Goal: Transaction & Acquisition: Purchase product/service

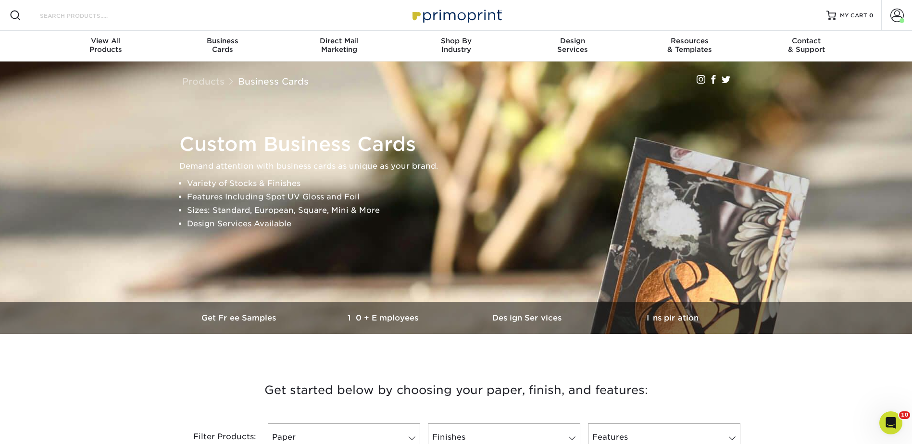
click at [84, 13] on input "Search Products" at bounding box center [86, 16] width 94 height 12
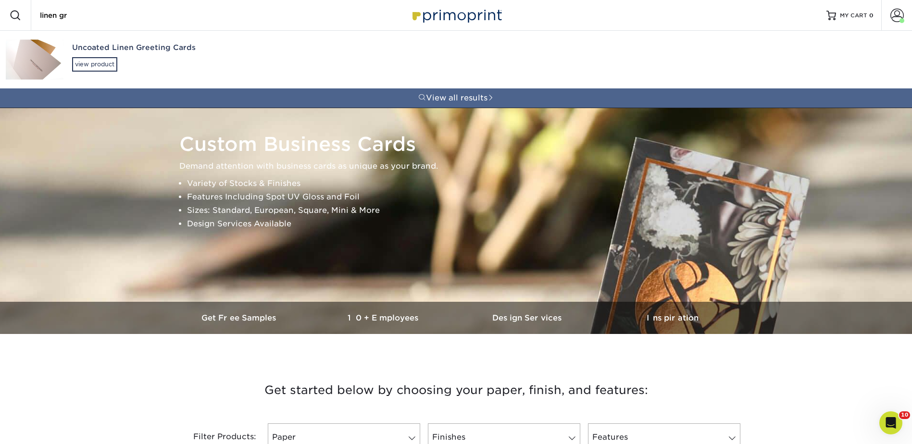
type input "linen gr"
click at [84, 56] on div "Uncoated Linen Greeting Cards view product" at bounding box center [182, 57] width 220 height 52
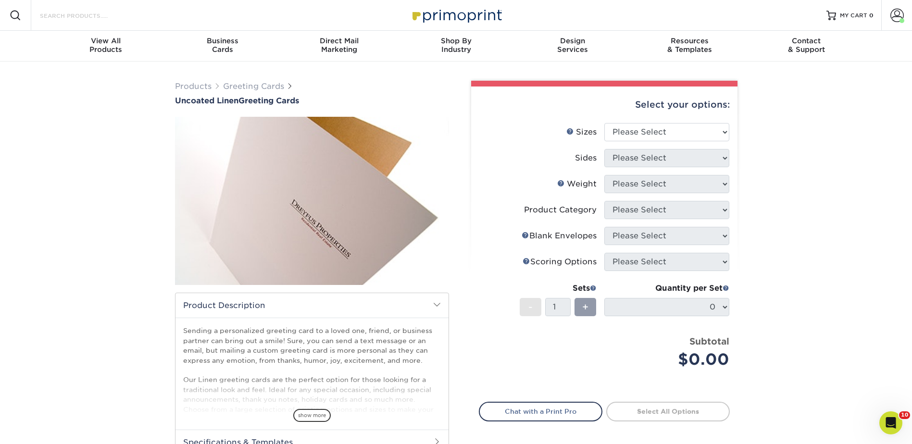
click at [94, 14] on input "Search Products" at bounding box center [86, 16] width 94 height 12
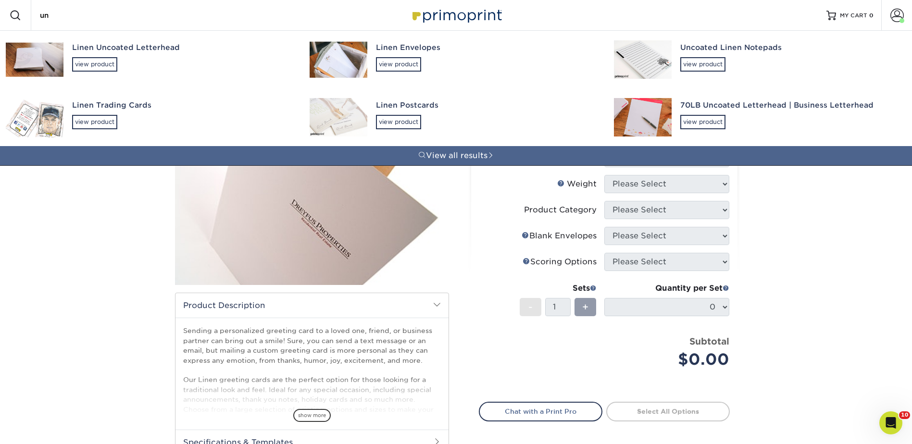
type input "u"
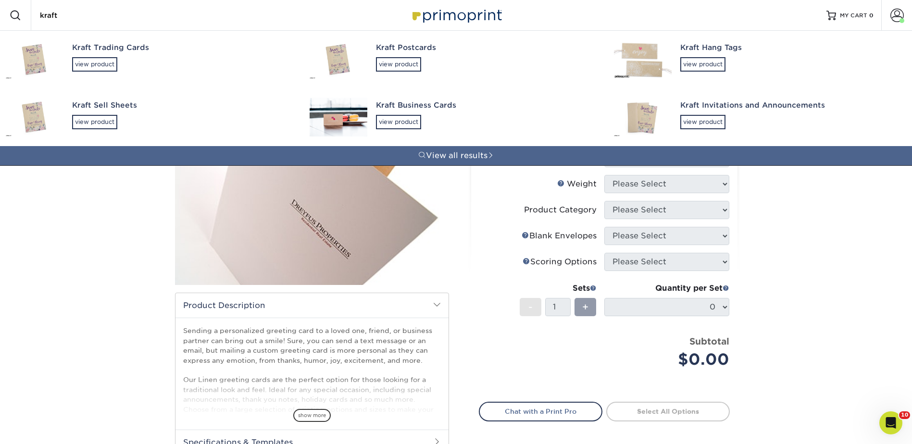
type input "kraft"
click at [348, 65] on img at bounding box center [339, 59] width 58 height 38
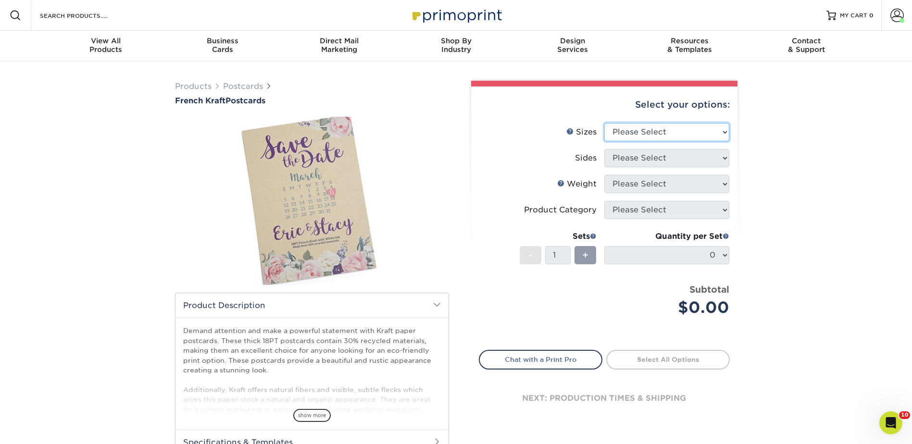
click at [621, 129] on select "Please Select 2" x 6" 2" x 8" 3.5" x 3.5" 3.5" x 4" 3.5" x 8.5" 3.67" x 8.5" 4"…" at bounding box center [666, 132] width 125 height 18
select select "6.00x8.00"
click at [604, 123] on select "Please Select 2" x 6" 2" x 8" 3.5" x 3.5" 3.5" x 4" 3.5" x 8.5" 3.67" x 8.5" 4"…" at bounding box center [666, 132] width 125 height 18
click at [633, 159] on select "Please Select Print Both Sides Print Both Sides - White Mask Back Only Print Bo…" at bounding box center [666, 158] width 125 height 18
click at [636, 156] on select "Please Select Print Both Sides Print Both Sides - White Mask Back Only Print Bo…" at bounding box center [666, 158] width 125 height 18
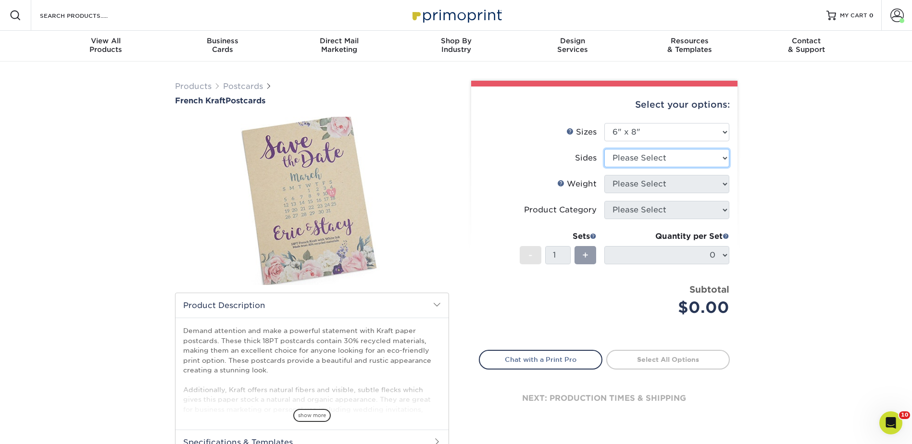
select select "13abbda7-1d64-4f25-8bb2-c179b224825d"
click at [604, 149] on select "Please Select Print Both Sides Print Both Sides - White Mask Back Only Print Bo…" at bounding box center [666, 158] width 125 height 18
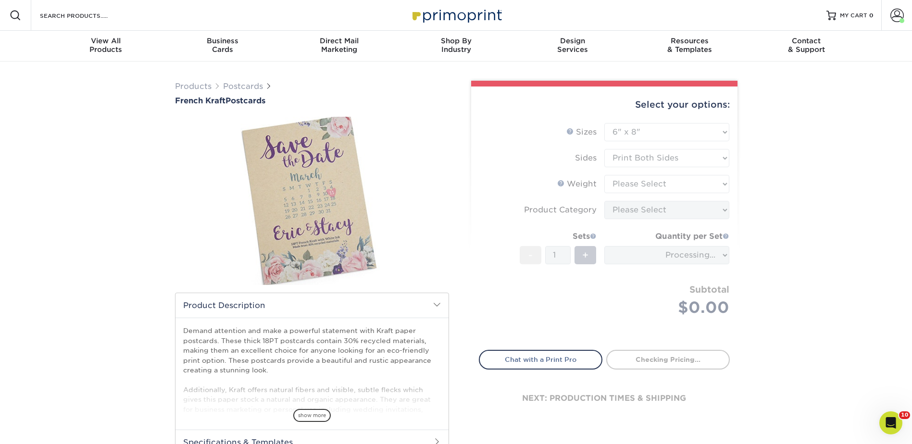
click at [619, 178] on form "Sizes Help Sizes Please Select 2" x 6" 2" x 8" 3.5" x 3.5" 3.5" x 4" 3.5" x 8.5…" at bounding box center [604, 231] width 251 height 216
click at [622, 183] on form "Sizes Help Sizes Please Select 2" x 6" 2" x 8" 3.5" x 3.5" 3.5" x 4" 3.5" x 8.5…" at bounding box center [604, 231] width 251 height 216
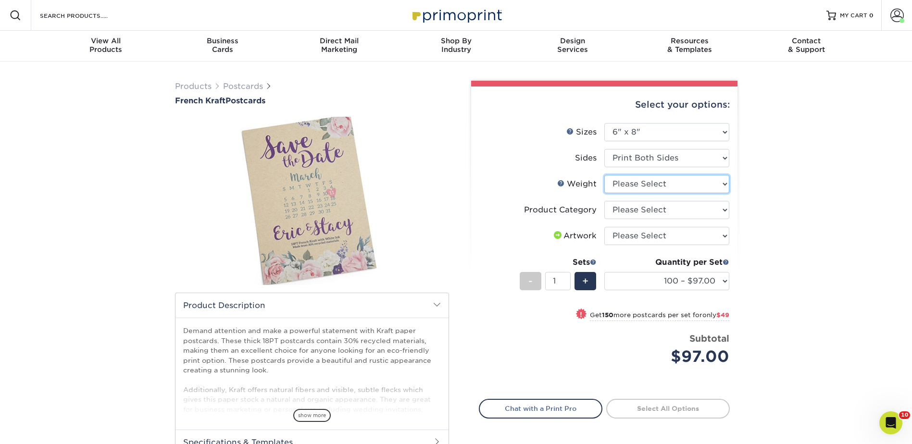
drag, startPoint x: 622, startPoint y: 184, endPoint x: 624, endPoint y: 188, distance: 5.2
click at [622, 184] on select "Please Select 18PTUCKRAFT" at bounding box center [666, 184] width 125 height 18
select select "18PTUCKRAFT"
click at [604, 175] on select "Please Select 18PTUCKRAFT" at bounding box center [666, 184] width 125 height 18
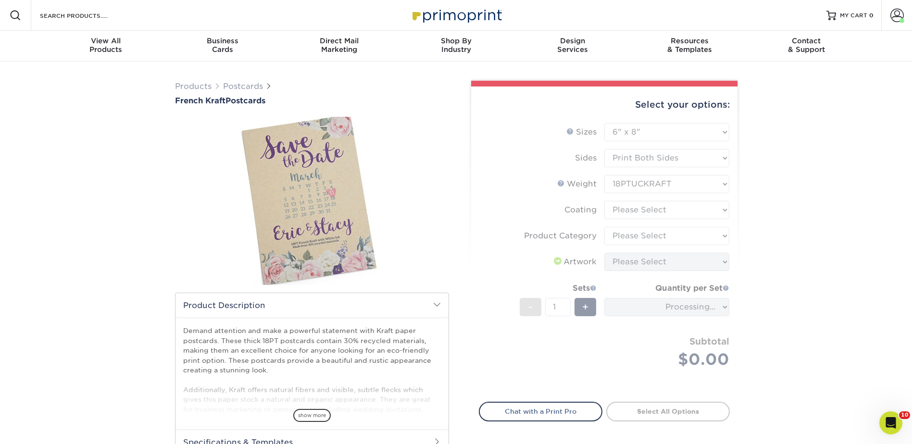
click at [619, 208] on form "Sizes Help Sizes Please Select 2" x 6" 2" x 8" 3.5" x 3.5" 3.5" x 4" 3.5" x 8.5…" at bounding box center [604, 257] width 251 height 268
click at [619, 207] on form "Sizes Help Sizes Please Select 2" x 6" 2" x 8" 3.5" x 3.5" 3.5" x 4" 3.5" x 8.5…" at bounding box center [604, 257] width 251 height 268
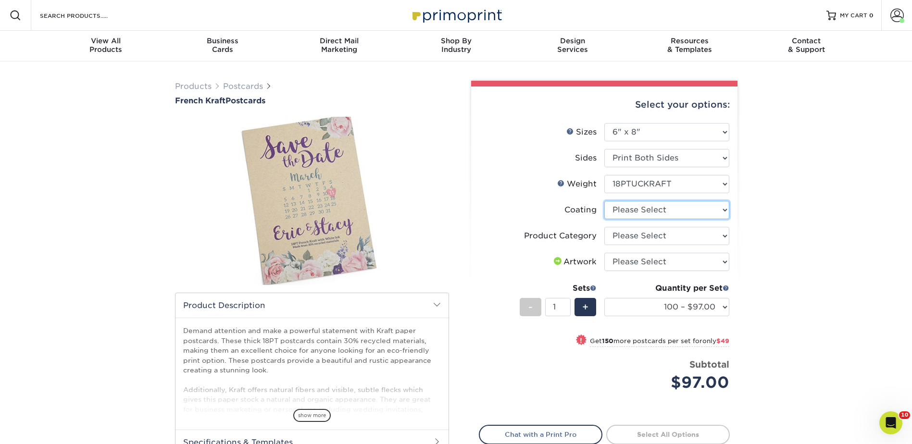
click at [619, 207] on select at bounding box center [666, 210] width 125 height 18
select select "3e7618de-abca-4bda-9f97-8b9129e913d8"
click at [604, 201] on select at bounding box center [666, 210] width 125 height 18
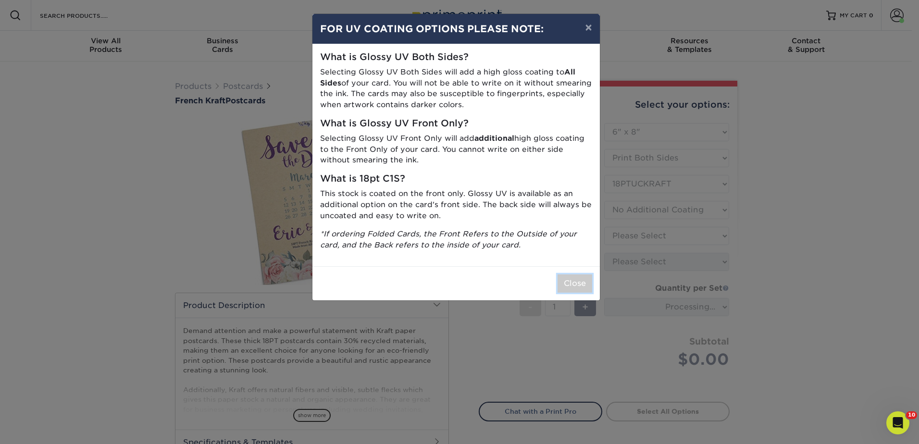
click at [572, 280] on button "Close" at bounding box center [575, 284] width 35 height 18
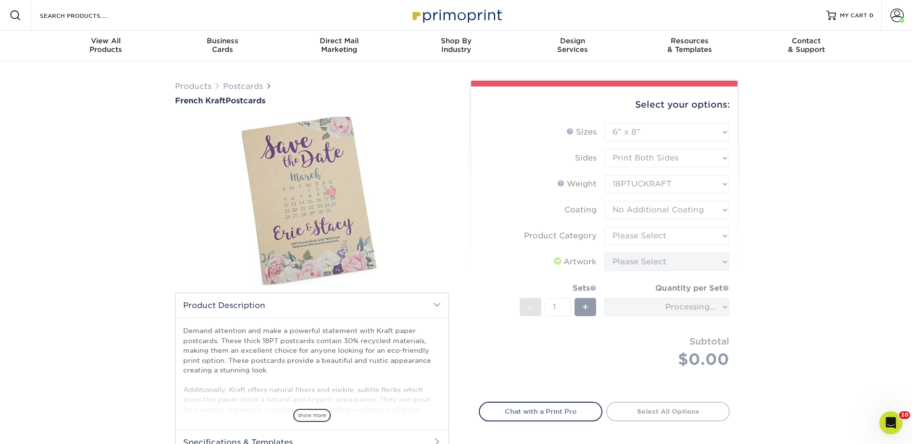
click at [642, 234] on form "Sizes Help Sizes Please Select 2" x 6" 2" x 8" 3.5" x 3.5" 3.5" x 4" 3.5" x 8.5…" at bounding box center [604, 257] width 251 height 268
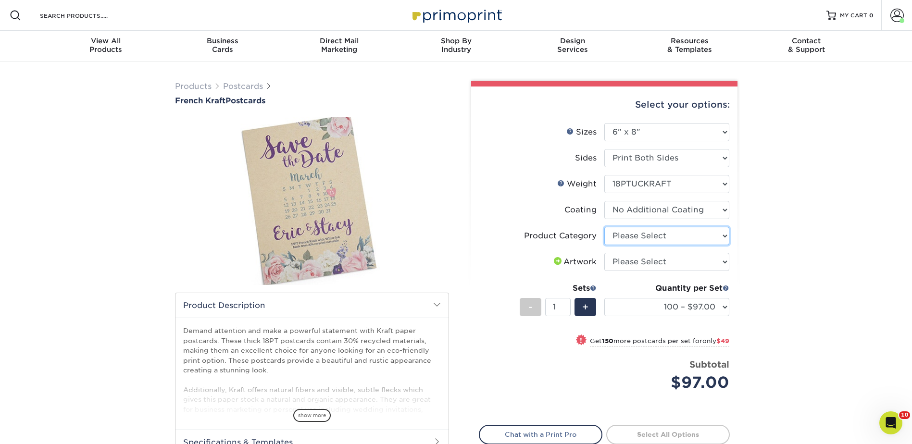
click at [642, 234] on select "Please Select Postcards" at bounding box center [666, 236] width 125 height 18
select select "9b7272e0-d6c8-4c3c-8e97-d3a1bcdab858"
click at [604, 227] on select "Please Select Postcards" at bounding box center [666, 236] width 125 height 18
click at [633, 258] on select "Please Select I will upload files I need a design - $150" at bounding box center [666, 262] width 125 height 18
select select "upload"
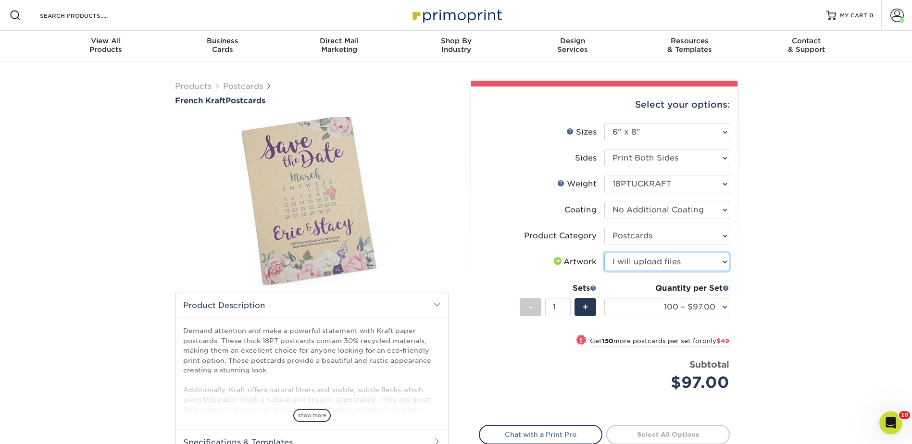
click at [604, 253] on select "Please Select I will upload files I need a design - $150" at bounding box center [666, 262] width 125 height 18
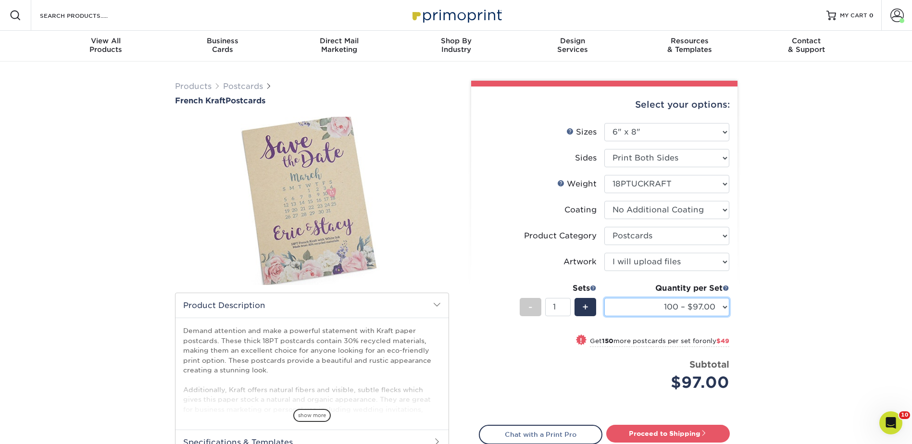
click at [653, 303] on select "100 – $97.00 250 – $146.00 500 – $286.00 1000 – $544.00" at bounding box center [666, 307] width 125 height 18
select select "100 – $97.00"
